Goal: Information Seeking & Learning: Learn about a topic

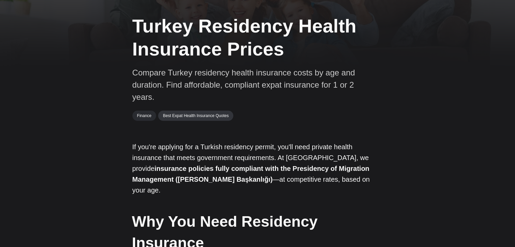
scroll to position [31, 0]
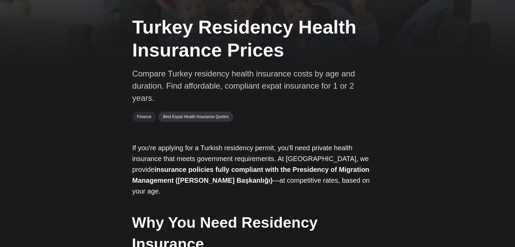
click at [189, 118] on link "Best Expat Health Insurance Quotes" at bounding box center [195, 117] width 75 height 10
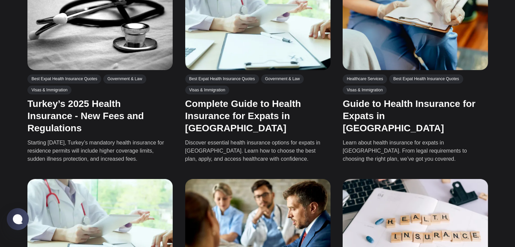
click at [98, 110] on link "Turkey’s 2025 Health Insurance - New Fees and Regulations" at bounding box center [85, 116] width 117 height 35
